Goal: Transaction & Acquisition: Subscribe to service/newsletter

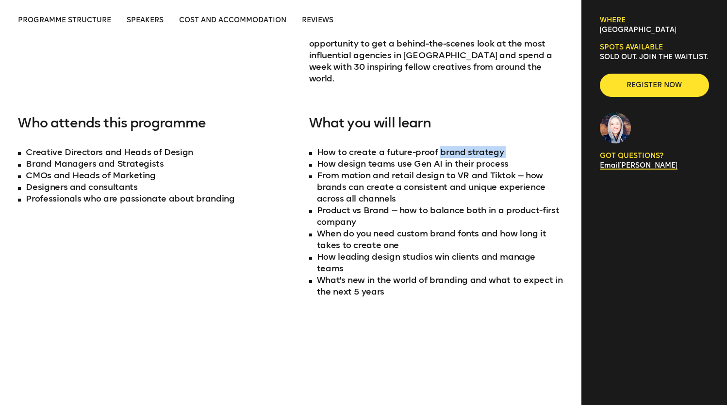
drag, startPoint x: 306, startPoint y: 150, endPoint x: 480, endPoint y: 157, distance: 174.2
click at [464, 146] on div "Our 4-day immersive learning expedition brings together the brightest and most …" at bounding box center [290, 91] width 545 height 475
click at [490, 170] on li "From motion and retail design to VR and Tiktok — how brands can create a consis…" at bounding box center [436, 187] width 254 height 35
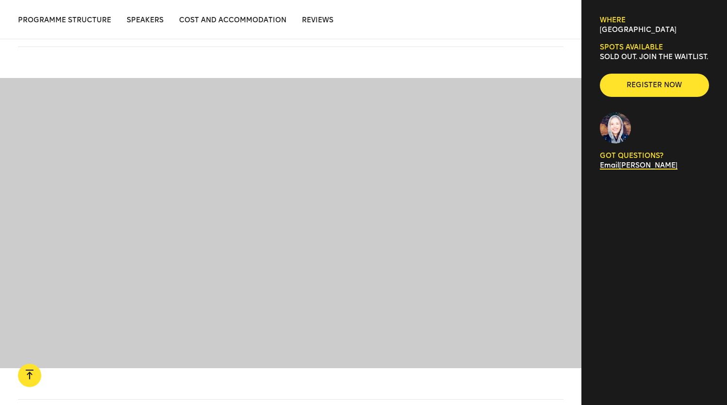
scroll to position [1422, 0]
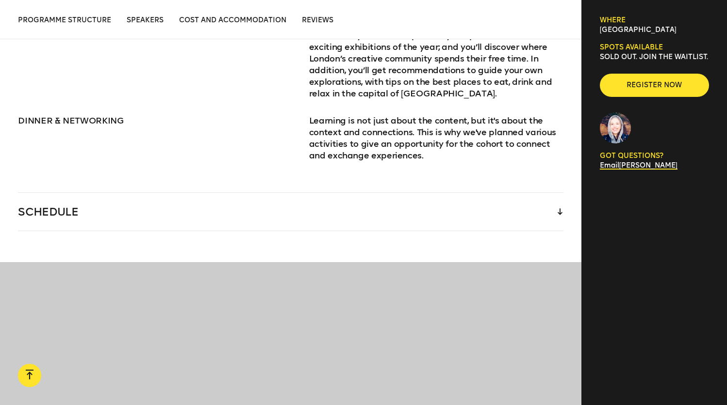
click at [69, 193] on div "SCHEDULE" at bounding box center [290, 212] width 545 height 38
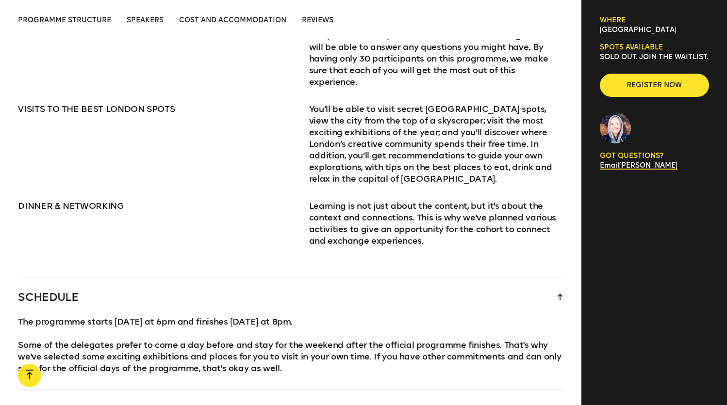
scroll to position [1021, 0]
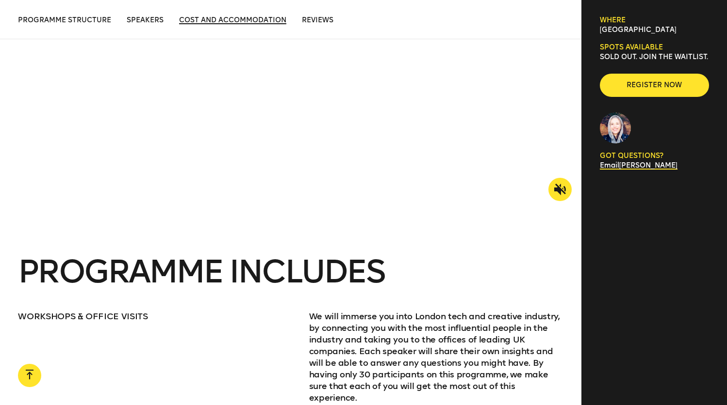
click at [210, 19] on span "Cost and Accommodation" at bounding box center [232, 20] width 107 height 8
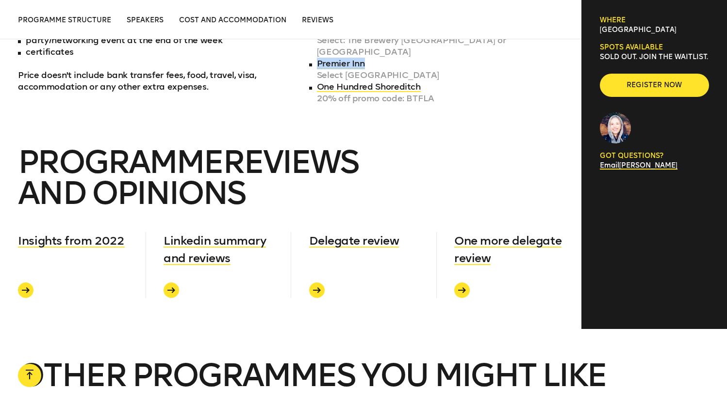
scroll to position [3480, 0]
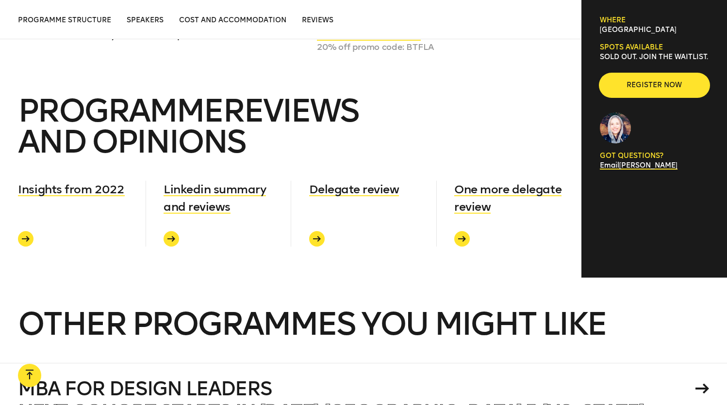
click at [653, 90] on span "Register now" at bounding box center [654, 86] width 78 height 10
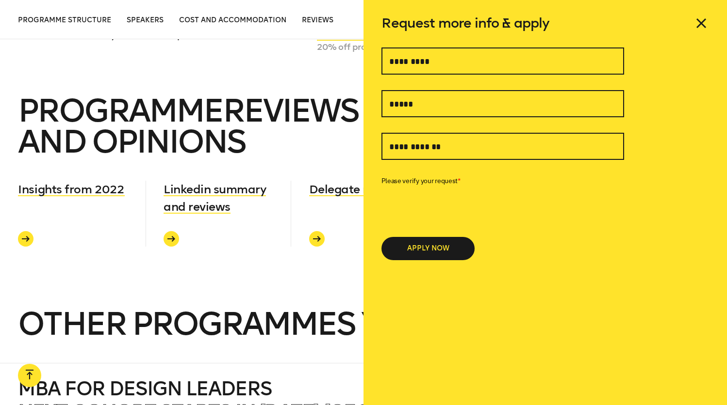
click at [263, 92] on span "PROGRAMME reviews and opinions" at bounding box center [188, 126] width 340 height 69
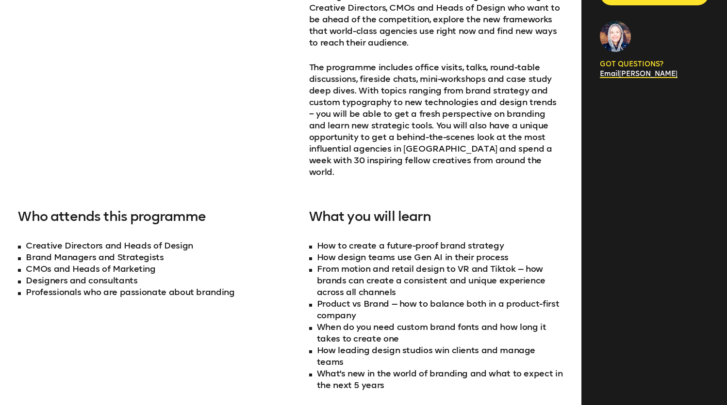
scroll to position [0, 0]
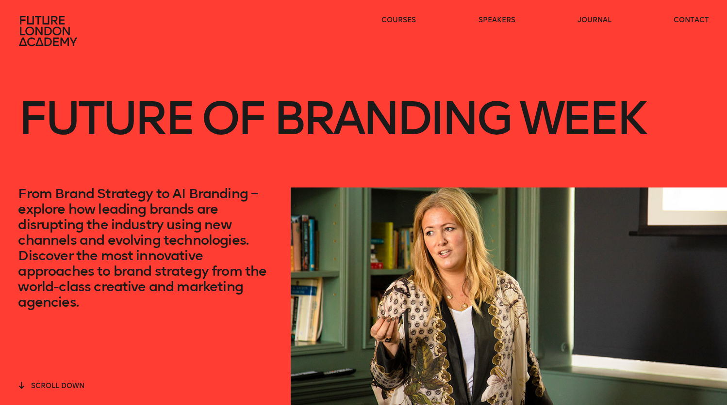
click at [22, 26] on icon at bounding box center [49, 31] width 62 height 31
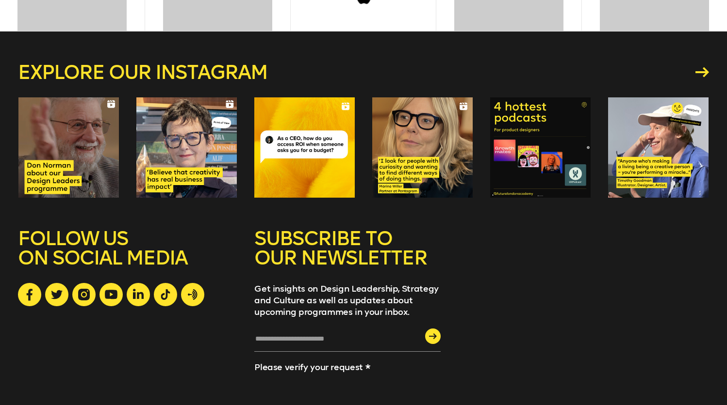
scroll to position [2697, 0]
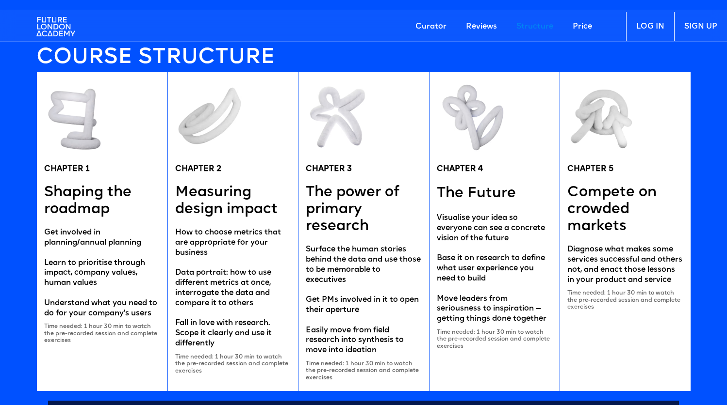
scroll to position [1913, 0]
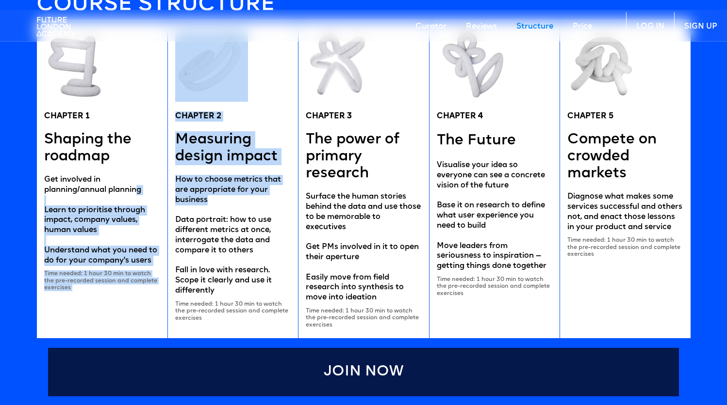
drag, startPoint x: 197, startPoint y: 195, endPoint x: 140, endPoint y: 187, distance: 57.8
click at [140, 187] on div "CHAPTER 1 Shaping the roadmap Get involved in planning/annual planning Learn to…" at bounding box center [363, 178] width 654 height 319
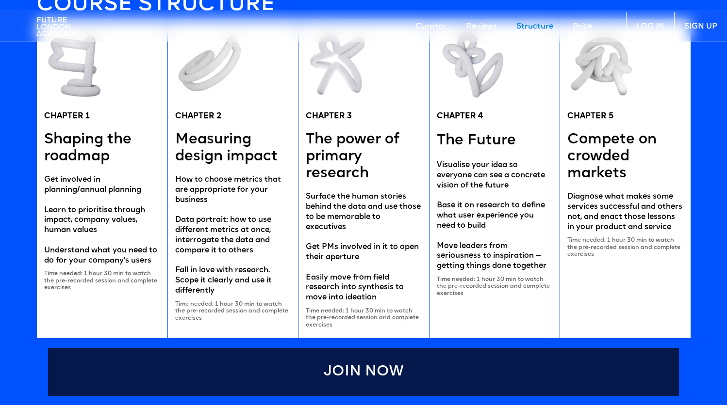
click at [261, 259] on div "How to choose metrics that are appropriate for your business Data portrait: how…" at bounding box center [233, 235] width 116 height 121
drag, startPoint x: 226, startPoint y: 194, endPoint x: 259, endPoint y: 296, distance: 108.0
click at [248, 263] on div "How to choose metrics that are appropriate for your business Data portrait: how…" at bounding box center [233, 235] width 116 height 121
click at [264, 309] on div "Time needed: 1 hour 30 min to watch the pre-recorded session and complete exerc…" at bounding box center [233, 311] width 116 height 21
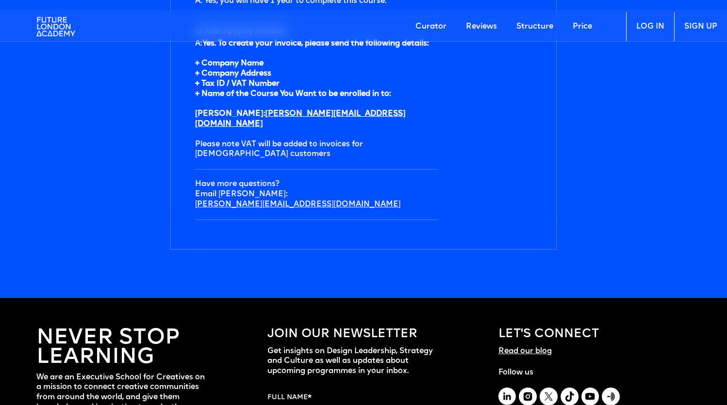
scroll to position [3408, 0]
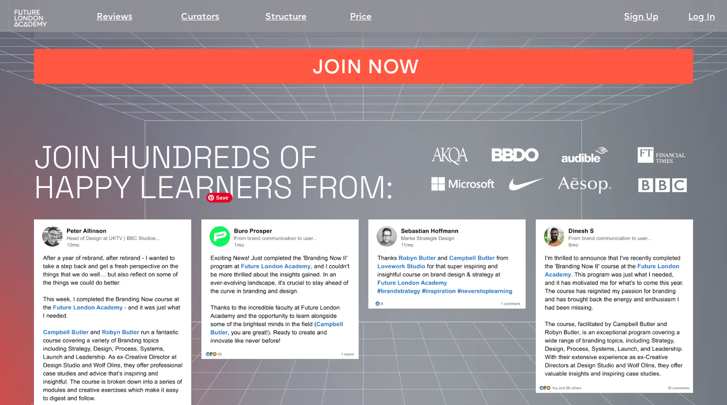
scroll to position [789, 0]
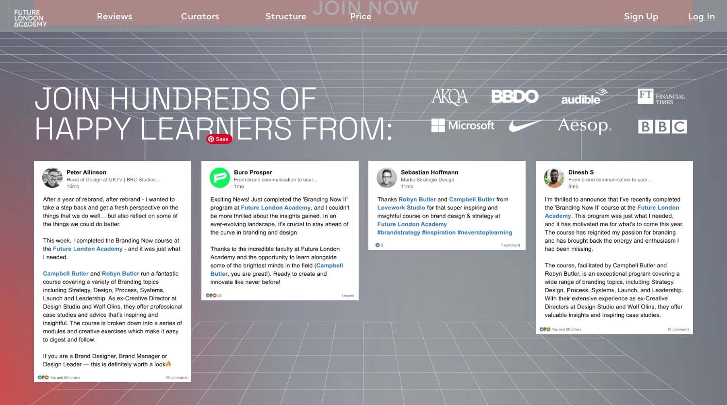
click at [251, 161] on img at bounding box center [279, 231] width 157 height 140
click at [281, 232] on img at bounding box center [279, 231] width 157 height 140
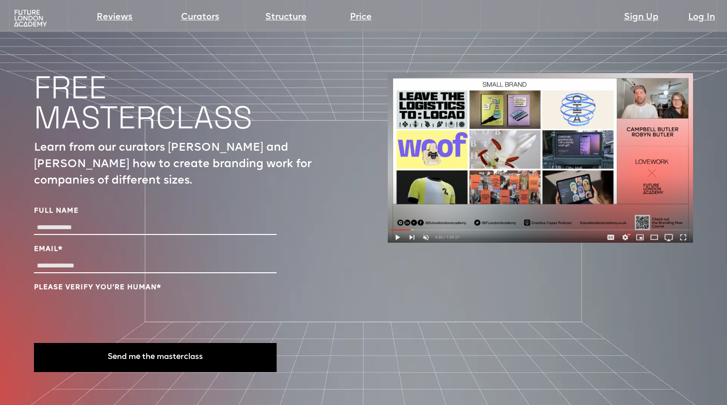
scroll to position [3230, 0]
click at [96, 222] on input "Full Name" at bounding box center [155, 229] width 242 height 14
type input "*"
type input "**********"
click at [93, 245] on div "Email *" at bounding box center [155, 260] width 242 height 31
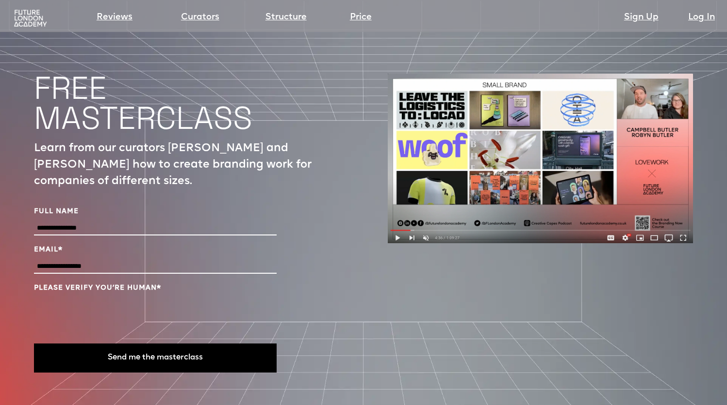
type input "**********"
click at [131, 344] on button "Send me the masterclass" at bounding box center [155, 358] width 242 height 29
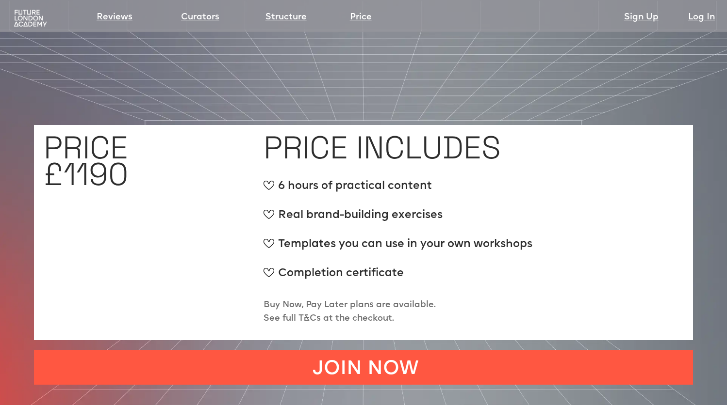
scroll to position [3497, 0]
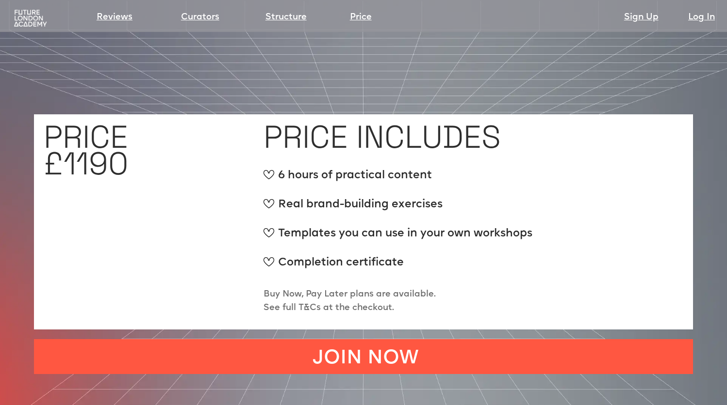
click at [291, 288] on p "Buy Now, Pay Later plans are available. See full T&Cs at the checkout." at bounding box center [349, 301] width 172 height 27
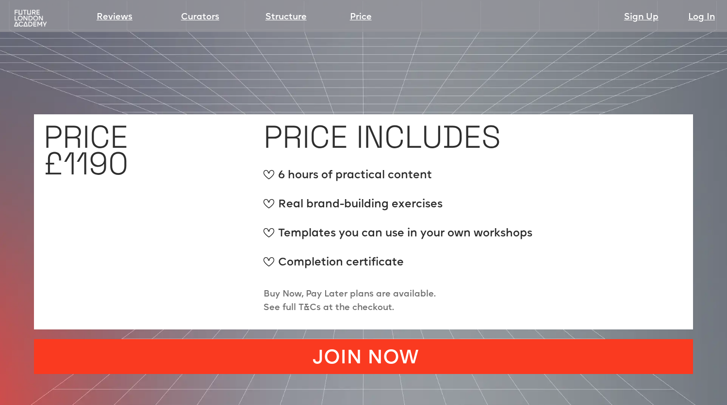
click at [307, 339] on link "JOIN NOW" at bounding box center [363, 356] width 659 height 35
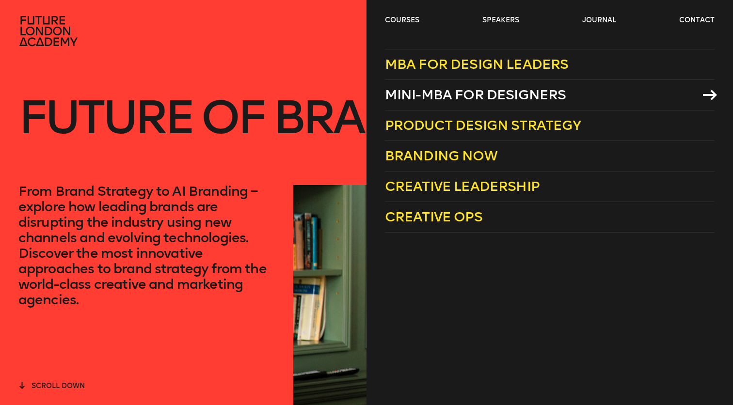
click at [419, 95] on span "Mini-MBA for Designers" at bounding box center [475, 95] width 181 height 16
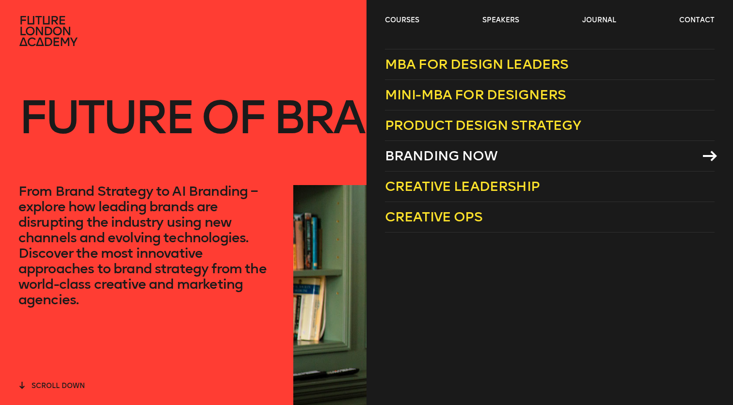
click at [437, 156] on span "Branding Now" at bounding box center [441, 156] width 113 height 16
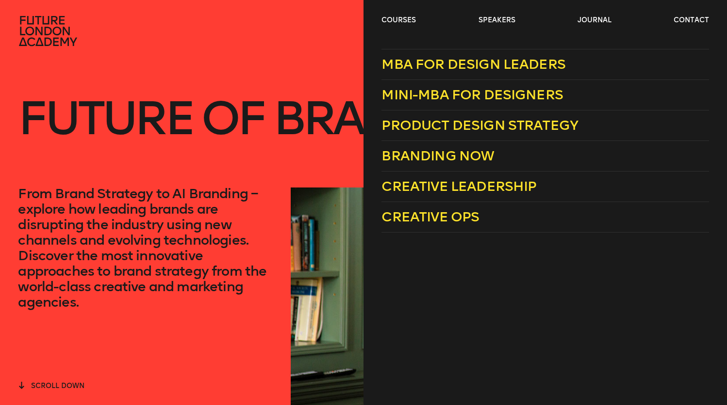
scroll to position [456, 0]
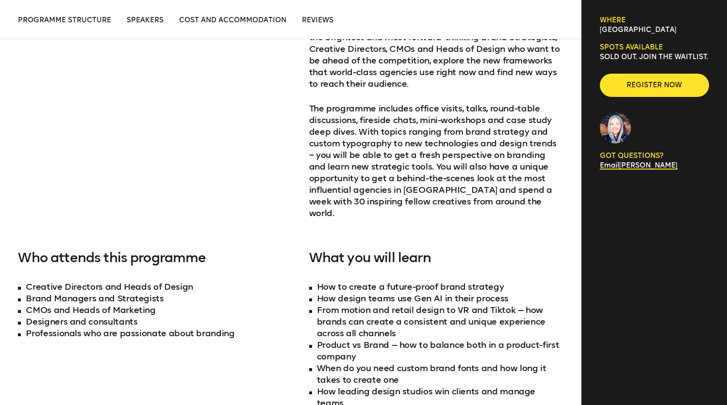
click at [200, 192] on div "Our 4-day immersive learning expedition brings together the brightest and most …" at bounding box center [290, 226] width 545 height 475
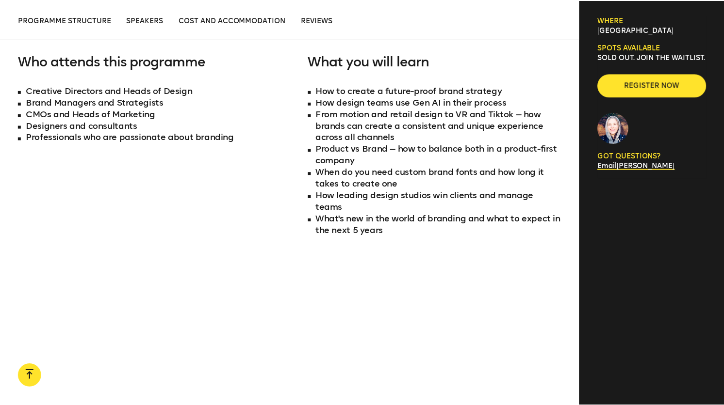
scroll to position [0, 0]
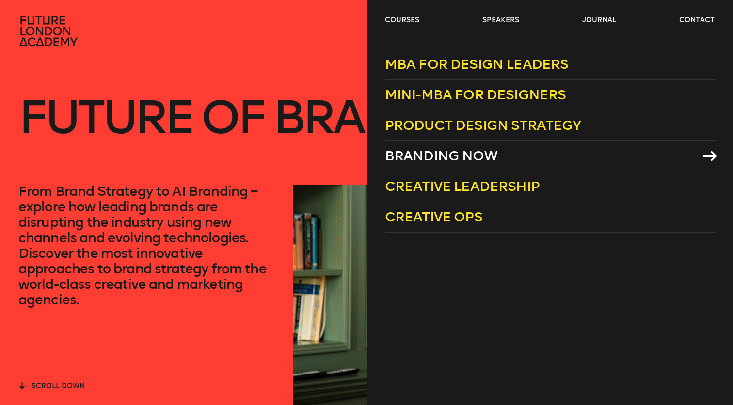
click at [440, 145] on link "Branding Now" at bounding box center [550, 156] width 330 height 31
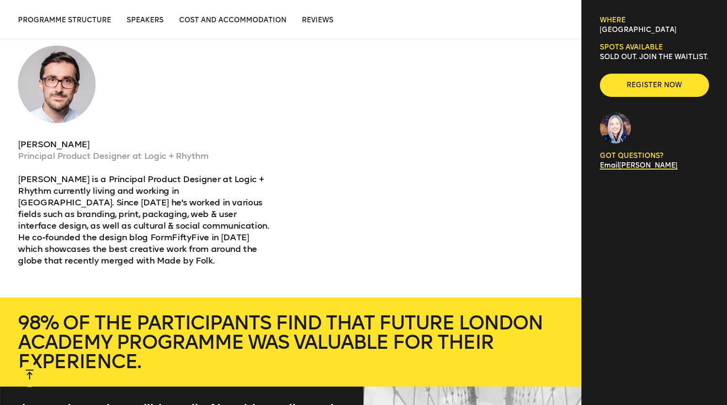
scroll to position [2530, 0]
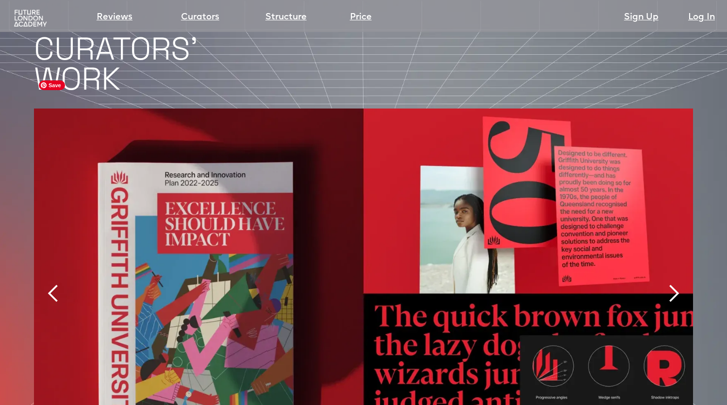
scroll to position [2064, 0]
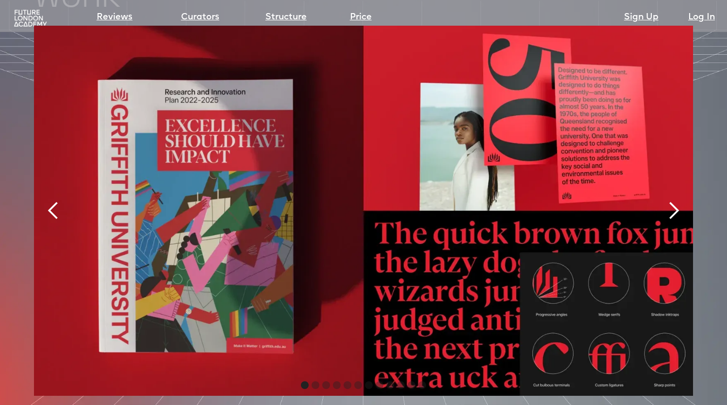
click at [670, 201] on div "next slide" at bounding box center [672, 210] width 19 height 19
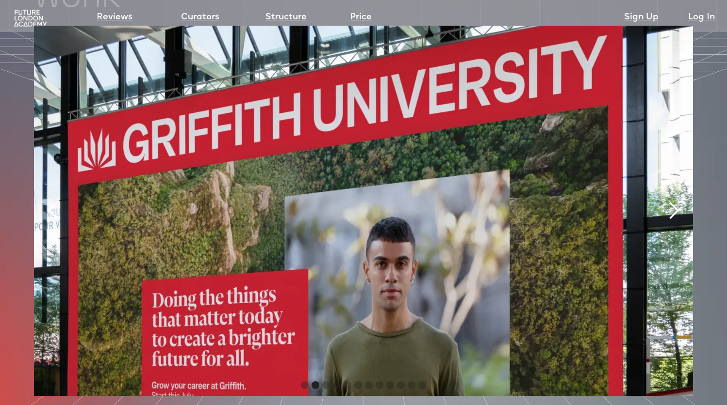
click at [668, 201] on div "next slide" at bounding box center [672, 210] width 19 height 19
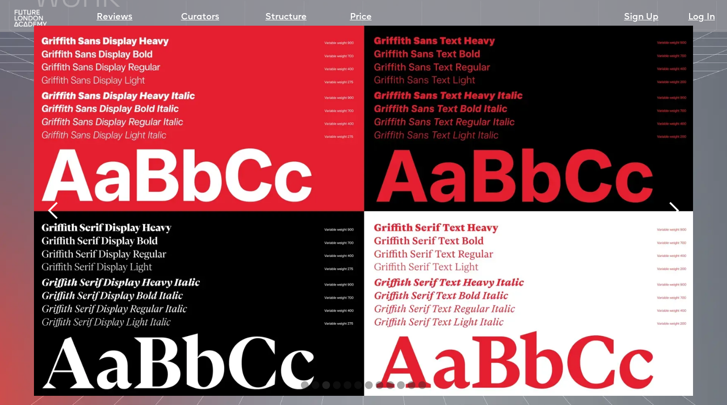
click at [665, 201] on div "next slide" at bounding box center [672, 210] width 19 height 19
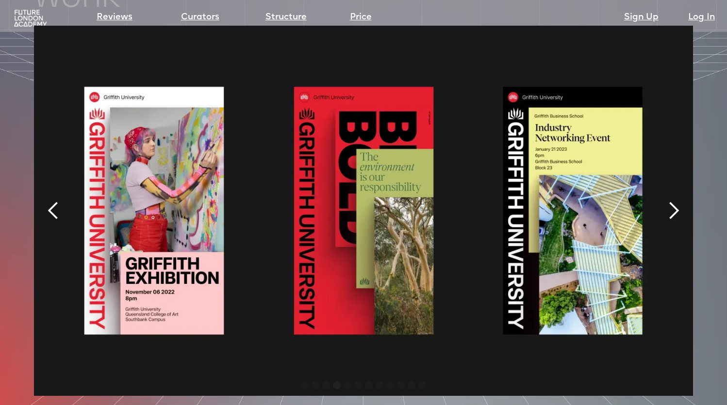
click at [665, 201] on div "next slide" at bounding box center [672, 210] width 19 height 19
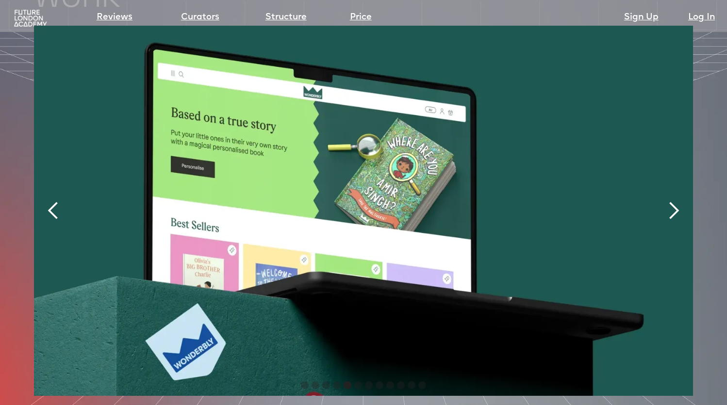
click at [664, 201] on div "next slide" at bounding box center [672, 210] width 19 height 19
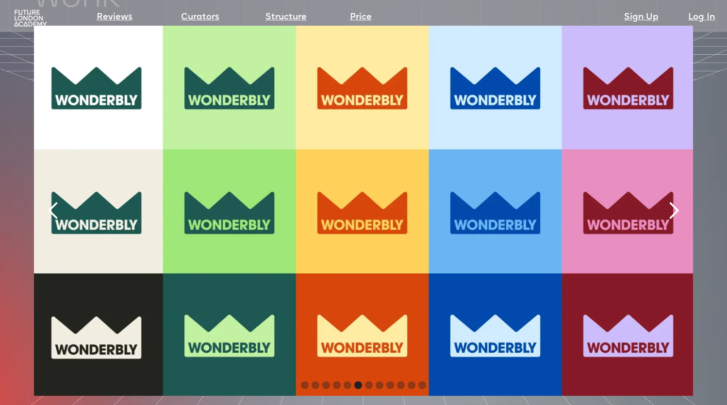
click at [664, 201] on div "next slide" at bounding box center [672, 210] width 19 height 19
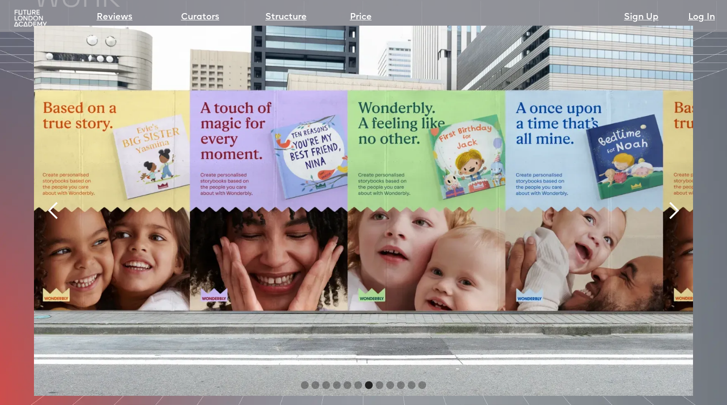
click at [664, 201] on div "next slide" at bounding box center [672, 210] width 19 height 19
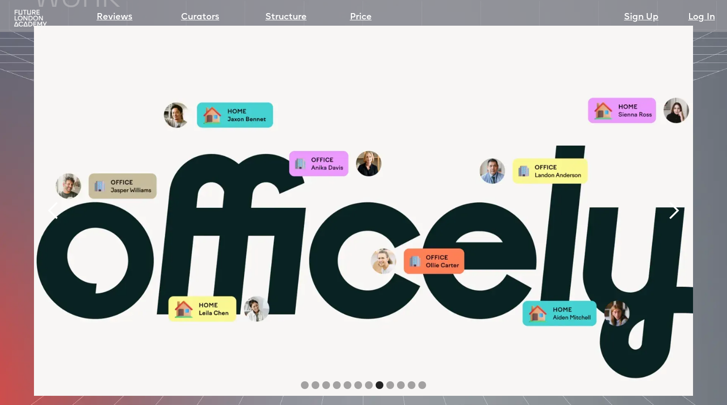
click at [683, 188] on div "next slide" at bounding box center [673, 211] width 39 height 371
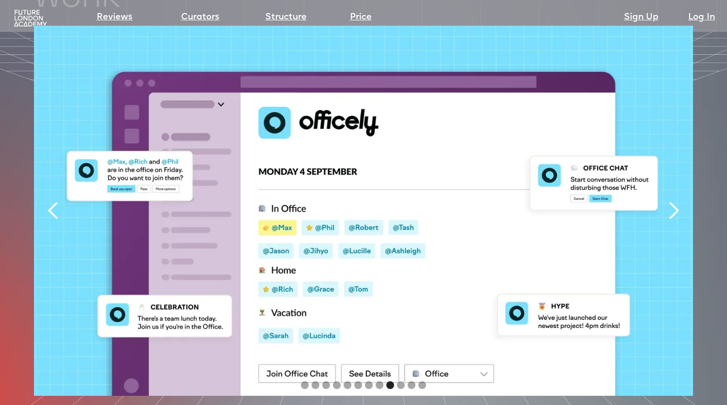
click at [685, 188] on div "next slide" at bounding box center [673, 211] width 39 height 371
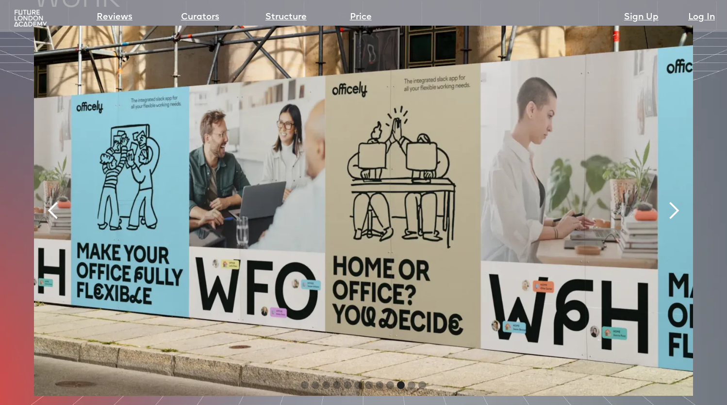
click at [659, 179] on div "next slide" at bounding box center [673, 211] width 39 height 371
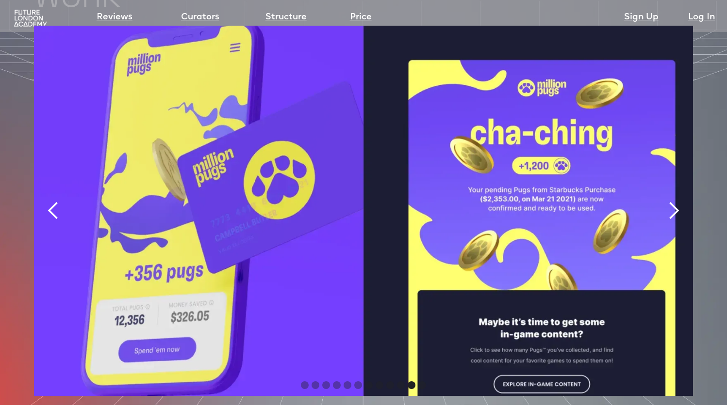
click at [660, 179] on div "next slide" at bounding box center [673, 211] width 39 height 371
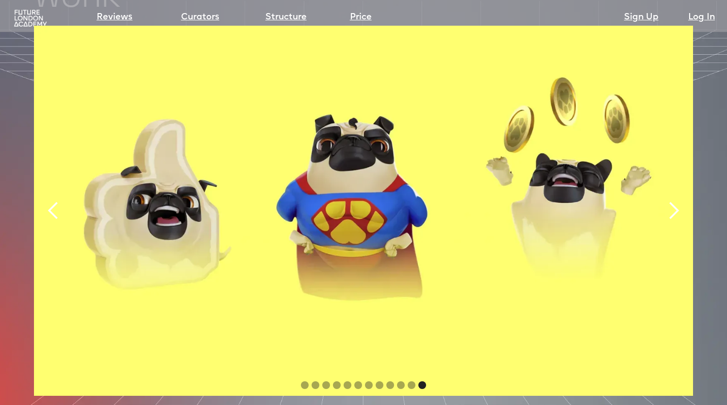
click at [675, 201] on div "next slide" at bounding box center [672, 210] width 19 height 19
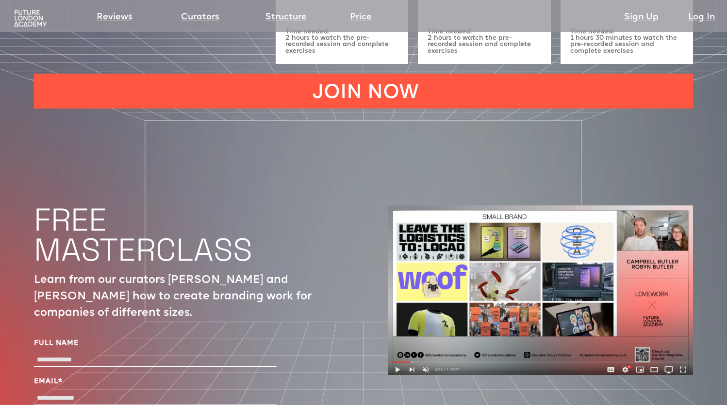
scroll to position [3104, 0]
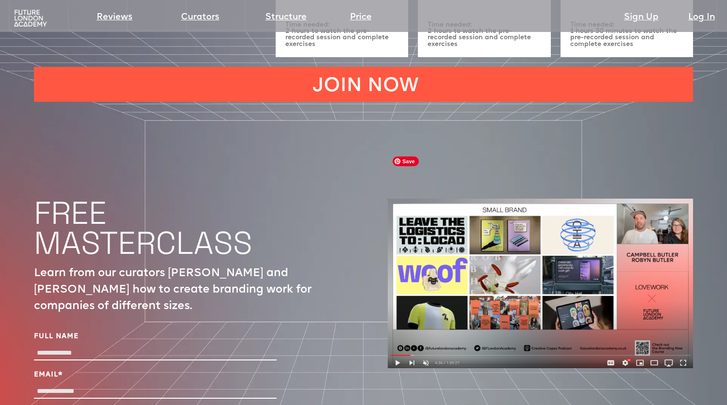
click at [536, 199] on img at bounding box center [540, 284] width 305 height 170
click at [634, 297] on img at bounding box center [540, 284] width 305 height 170
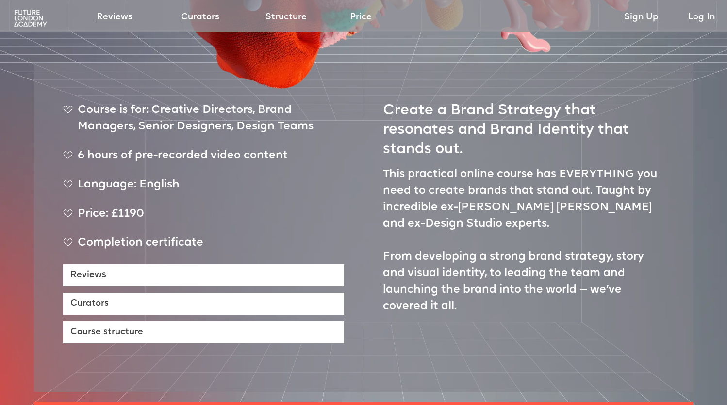
scroll to position [0, 0]
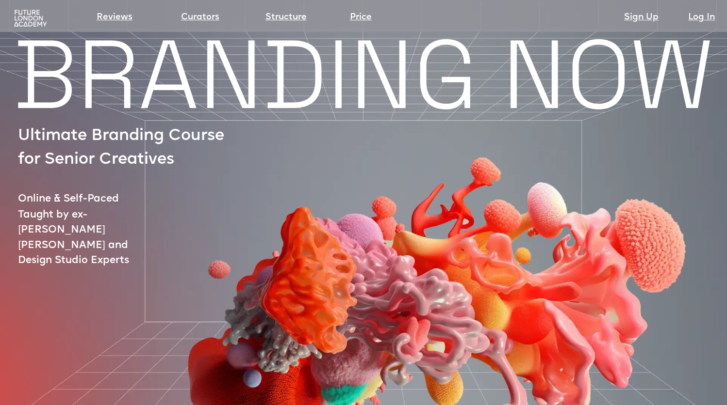
click at [26, 22] on img at bounding box center [30, 18] width 36 height 18
click at [25, 24] on img at bounding box center [30, 18] width 36 height 18
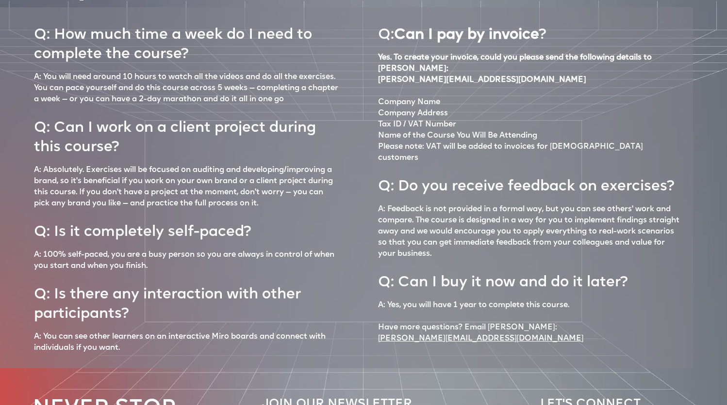
scroll to position [4336, 0]
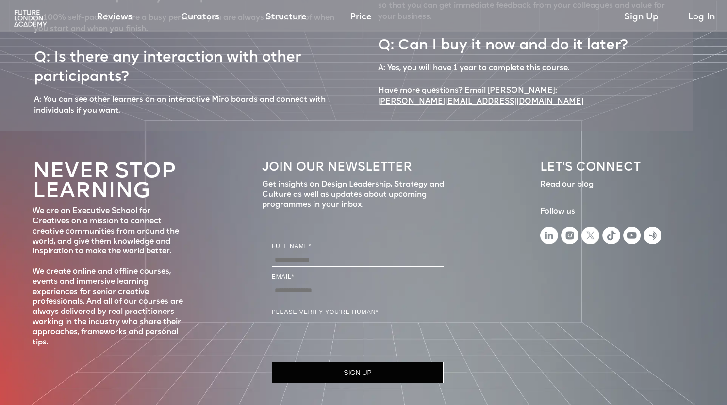
click at [289, 242] on label "FULL NAME*" at bounding box center [358, 247] width 172 height 10
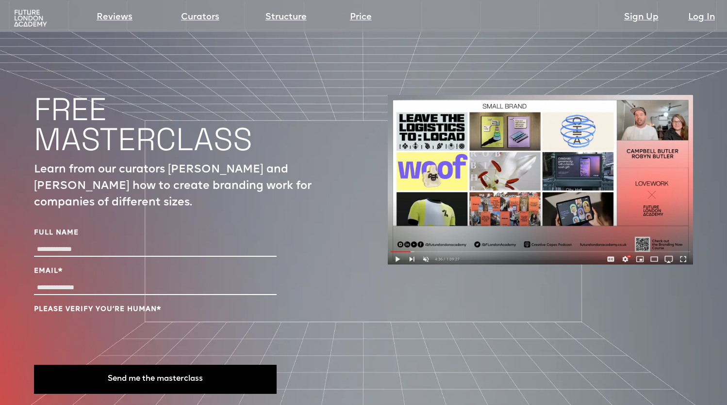
click at [294, 221] on div "Full Name Email * Please verify you’re human * Send me the masterclass" at bounding box center [186, 309] width 305 height 186
click at [156, 228] on div "Full Name Email * Please verify you’re human * Send me the masterclass" at bounding box center [155, 311] width 242 height 166
click at [145, 243] on input "Full Name" at bounding box center [155, 250] width 242 height 14
type input "*****"
click at [125, 253] on div "Full Name ***** Email * Please verify you’re human * Send me the masterclass" at bounding box center [155, 311] width 242 height 166
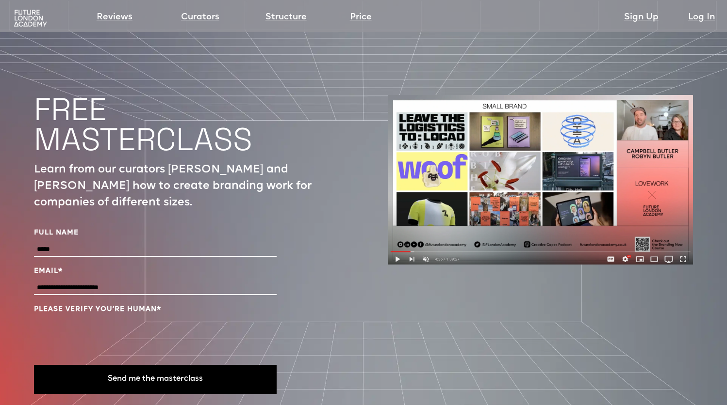
type input "**********"
click at [102, 365] on button "Send me the masterclass" at bounding box center [155, 379] width 242 height 29
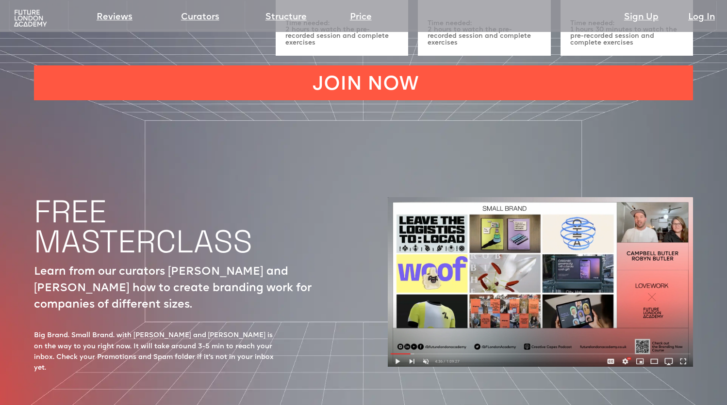
scroll to position [3111, 0]
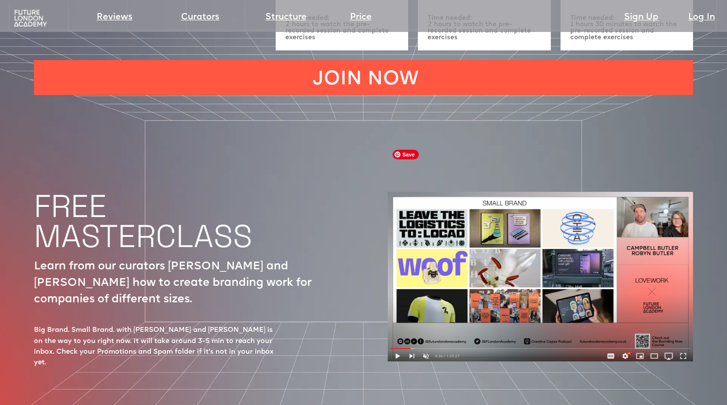
click at [497, 254] on img at bounding box center [540, 277] width 305 height 170
